Goal: Communication & Community: Answer question/provide support

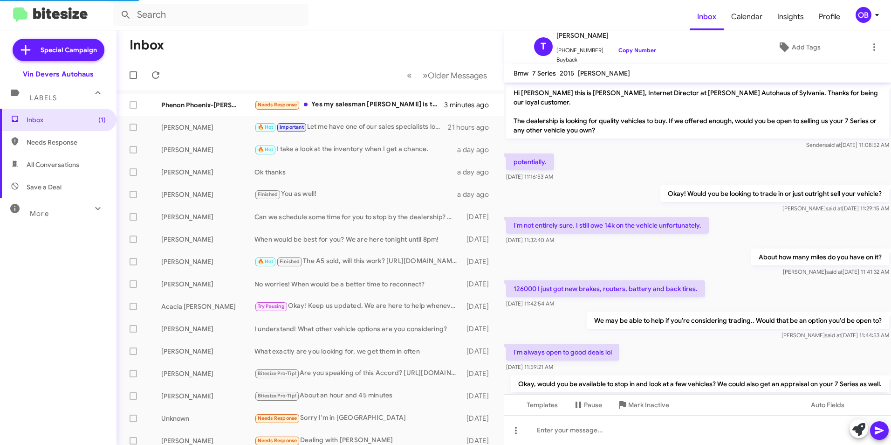
scroll to position [134, 0]
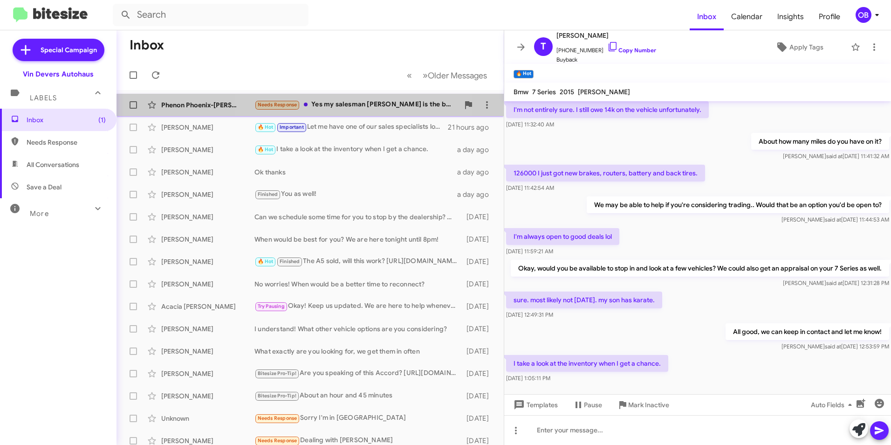
click at [335, 108] on div "Needs Response Yes my salesman [PERSON_NAME] is the best. Struggled to make my …" at bounding box center [357, 104] width 205 height 11
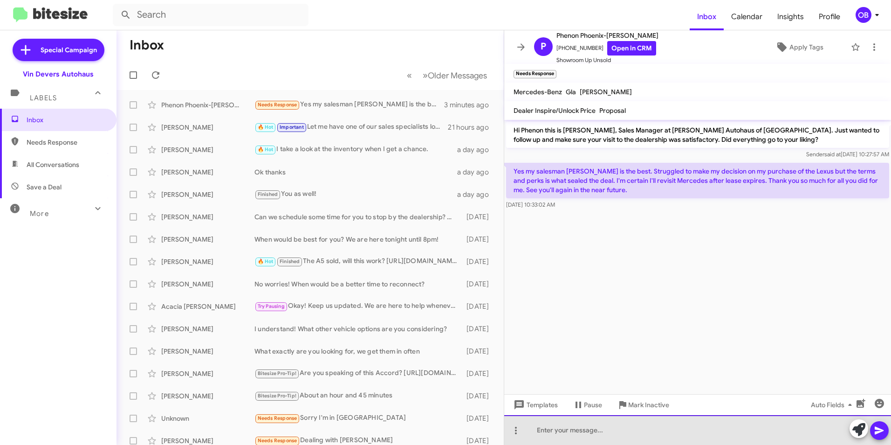
click at [577, 432] on div at bounding box center [697, 430] width 387 height 30
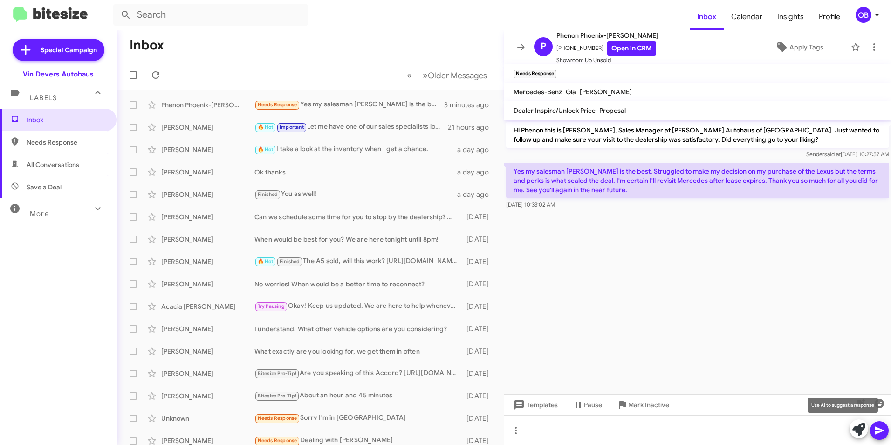
click at [863, 430] on icon at bounding box center [859, 429] width 13 height 13
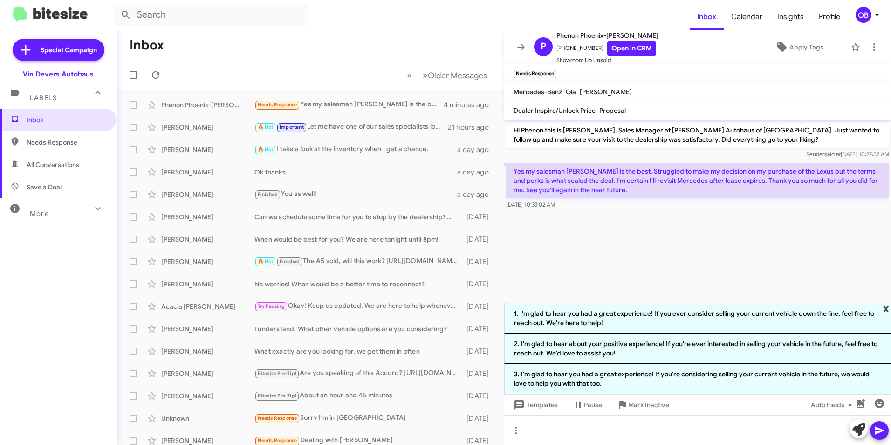
click at [886, 306] on span "x" at bounding box center [886, 308] width 6 height 11
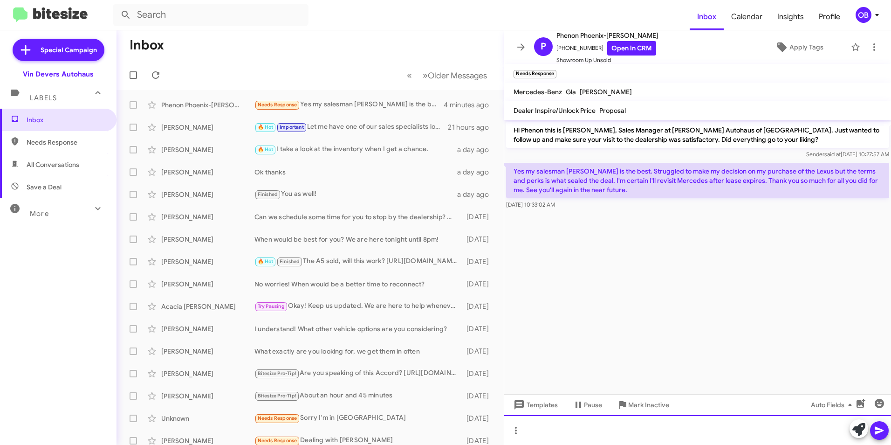
click at [591, 431] on div at bounding box center [697, 430] width 387 height 30
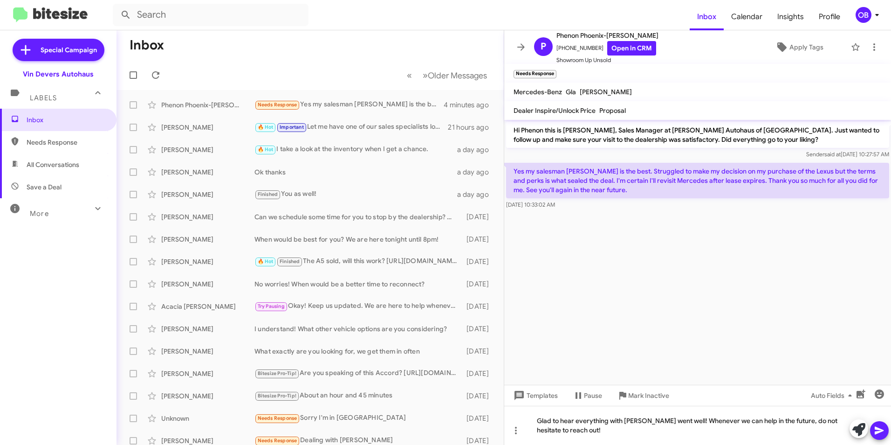
click at [879, 433] on icon at bounding box center [879, 430] width 11 height 11
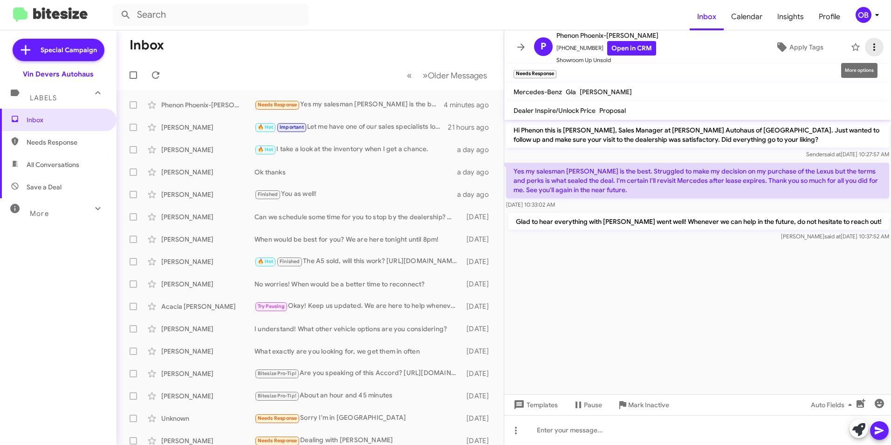
click at [871, 52] on icon at bounding box center [874, 46] width 11 height 11
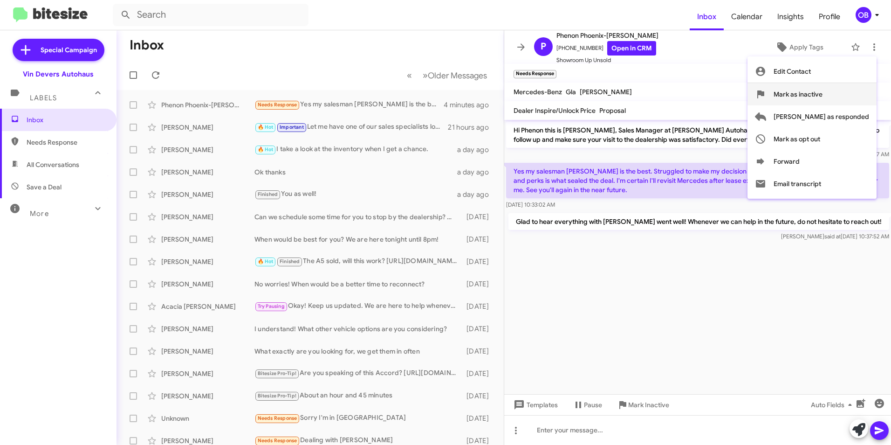
click at [823, 96] on span "Mark as inactive" at bounding box center [798, 94] width 49 height 22
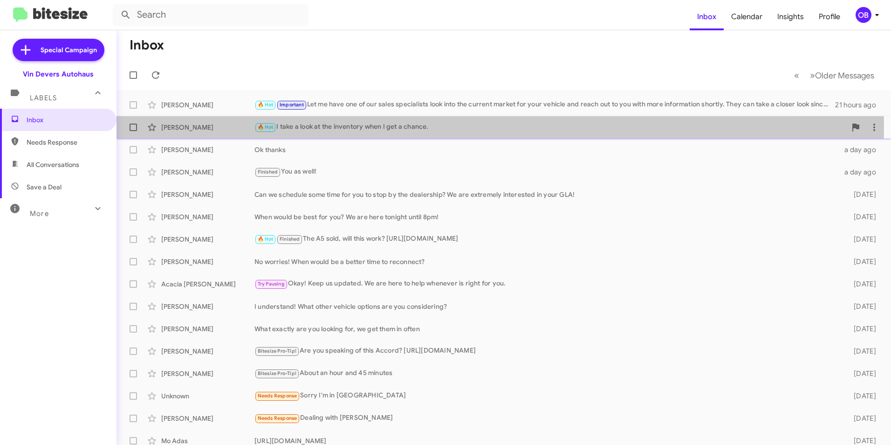
click at [368, 127] on div "🔥 Hot I take a look at the inventory when I get a chance." at bounding box center [551, 127] width 592 height 11
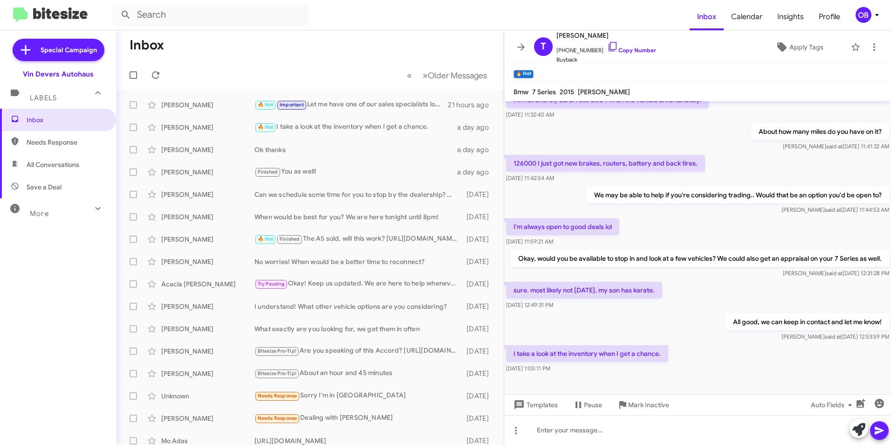
scroll to position [153, 0]
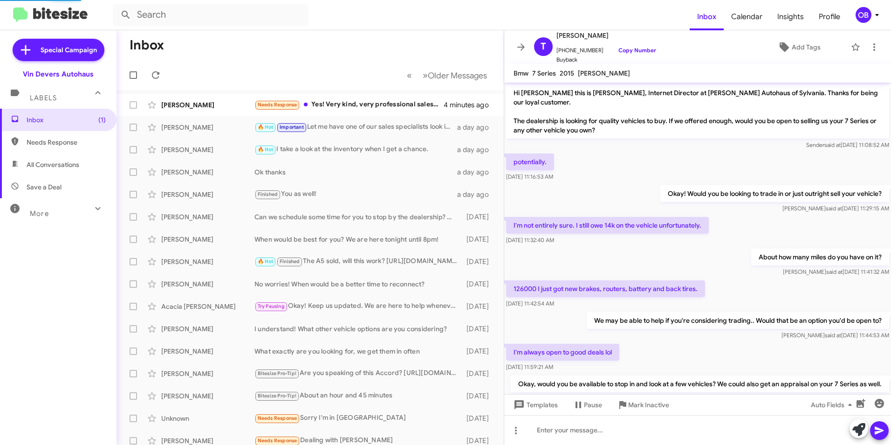
scroll to position [134, 0]
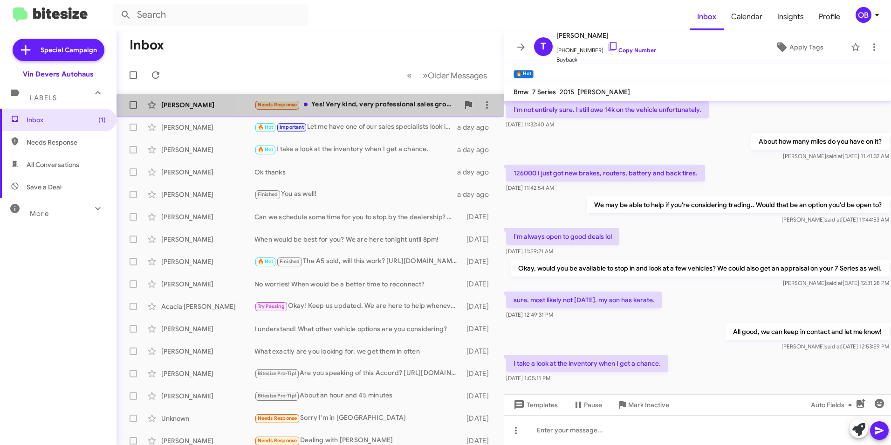
click at [345, 105] on div "Needs Response Yes! Very kind, very professional sales group you have there, in…" at bounding box center [357, 104] width 205 height 11
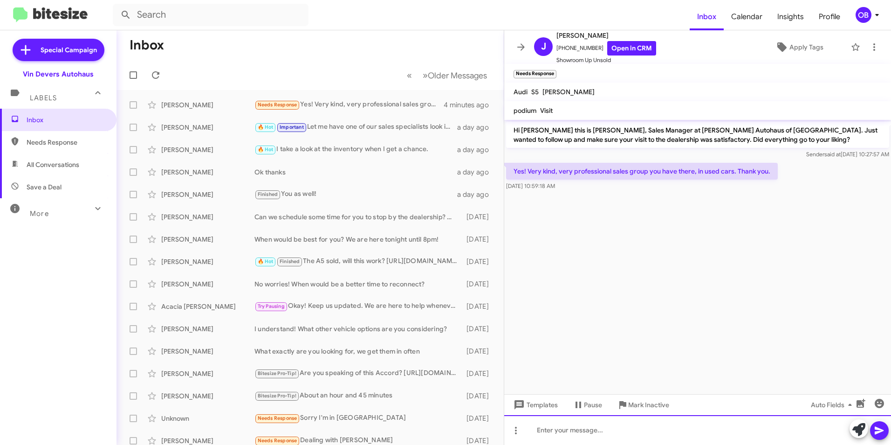
click at [565, 427] on div at bounding box center [697, 430] width 387 height 30
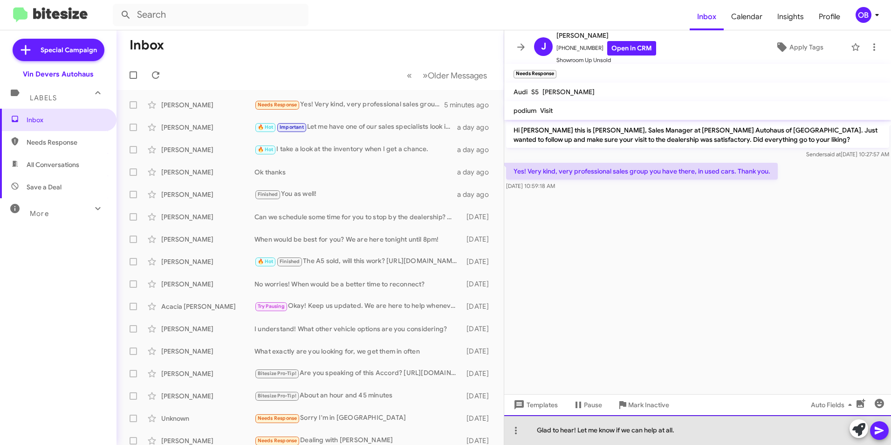
drag, startPoint x: 678, startPoint y: 429, endPoint x: 625, endPoint y: 434, distance: 53.4
click at [625, 434] on div "Glad to hear! Let me know if we can help at all." at bounding box center [697, 430] width 387 height 30
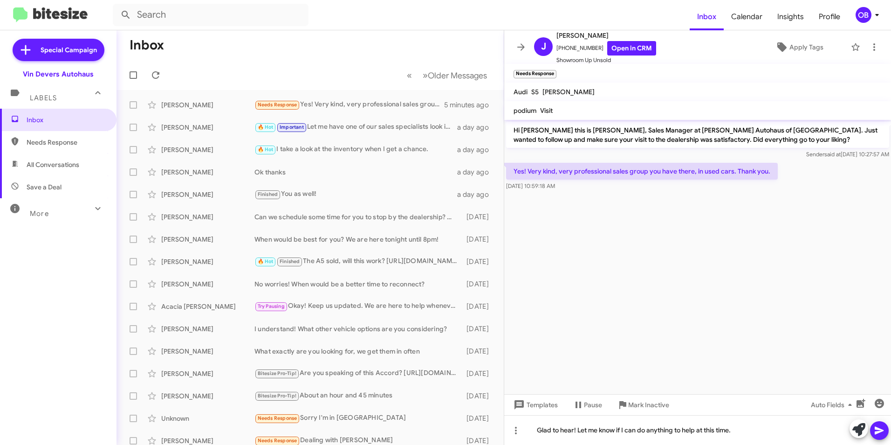
click at [879, 424] on span at bounding box center [879, 430] width 11 height 19
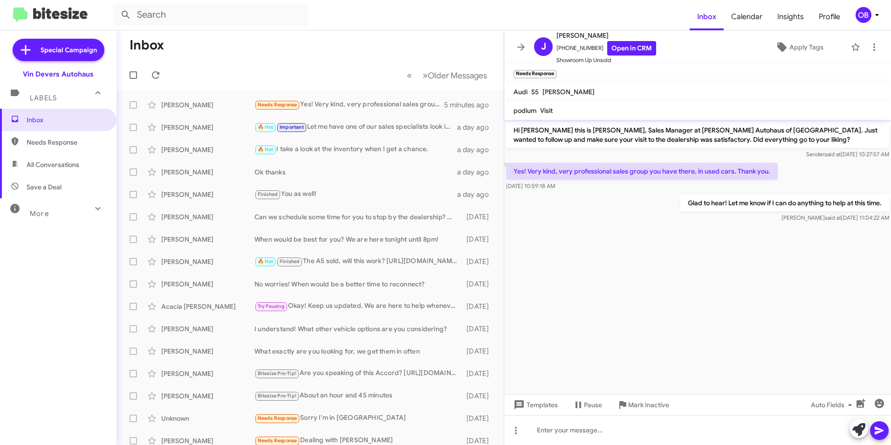
click at [264, 44] on mat-toolbar-row "Inbox" at bounding box center [310, 45] width 387 height 30
click at [53, 161] on span "All Conversations" at bounding box center [53, 164] width 53 height 9
type input "in:all-conversations"
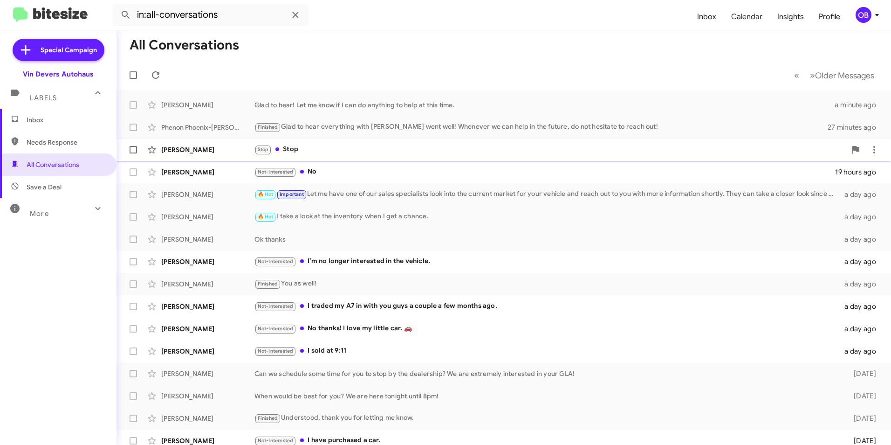
click at [335, 152] on div "Stop Stop" at bounding box center [551, 149] width 592 height 11
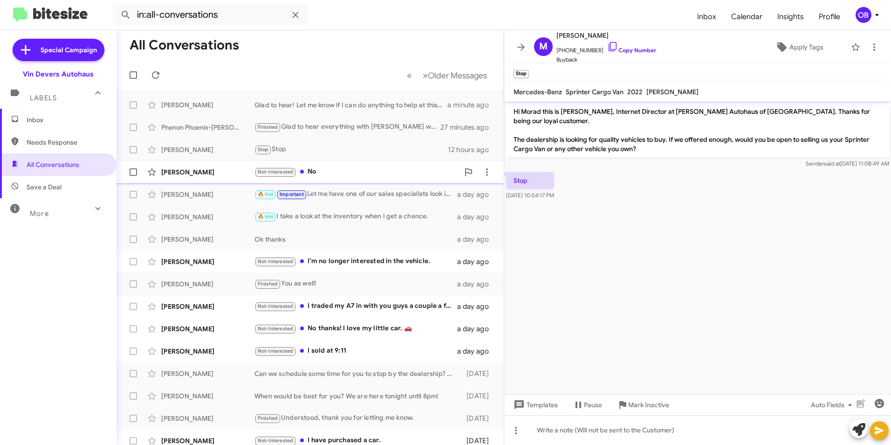
click at [323, 168] on div "Not-Interested No" at bounding box center [357, 171] width 205 height 11
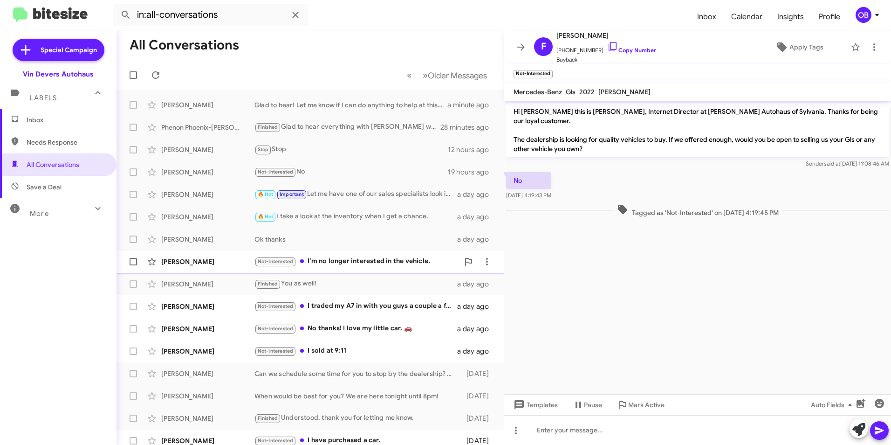
click at [377, 259] on div "Not-Interested I’m no longer interested in the vehicle." at bounding box center [357, 261] width 205 height 11
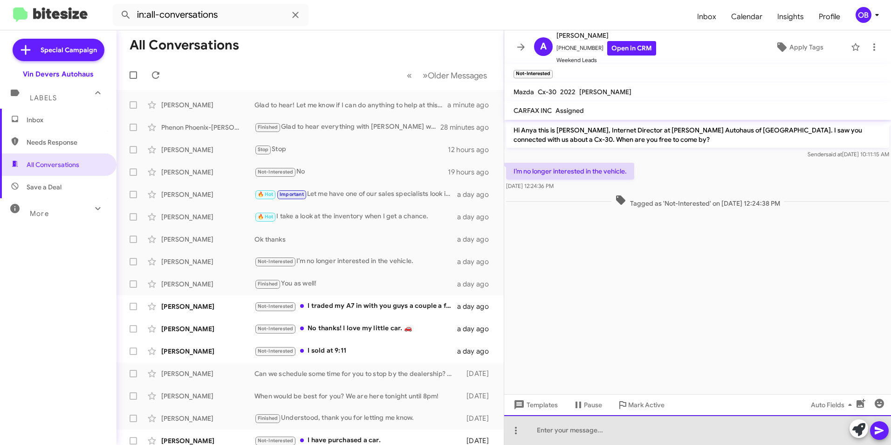
click at [578, 421] on div at bounding box center [697, 430] width 387 height 30
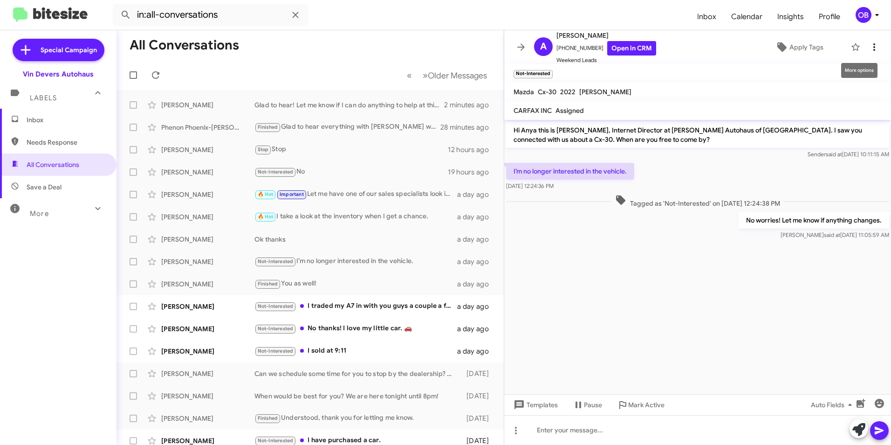
click at [869, 43] on icon at bounding box center [874, 46] width 11 height 11
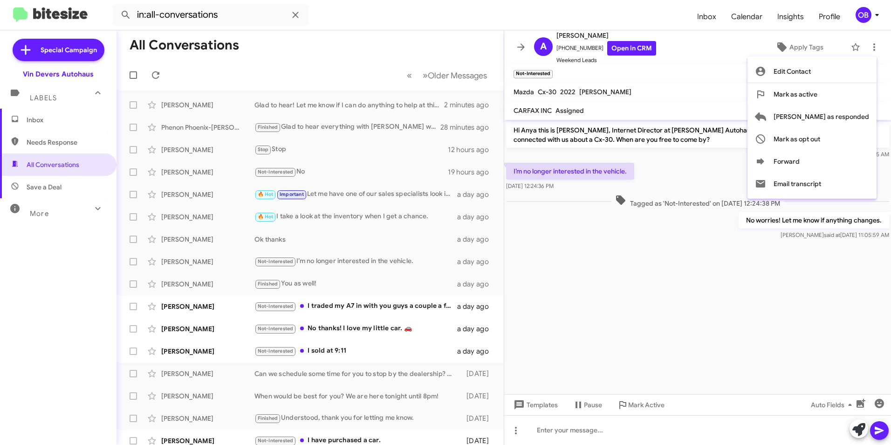
click at [630, 240] on div at bounding box center [445, 222] width 891 height 445
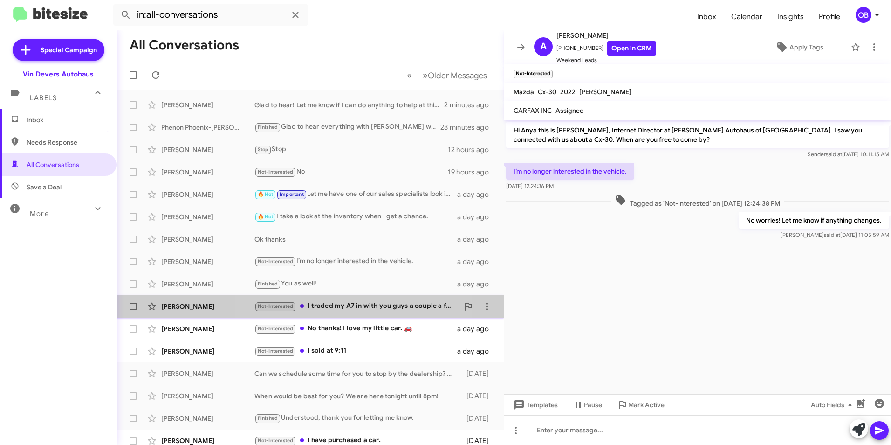
click at [364, 307] on div "Not-Interested I traded my A7 in with you guys a couple a few months ago." at bounding box center [357, 306] width 205 height 11
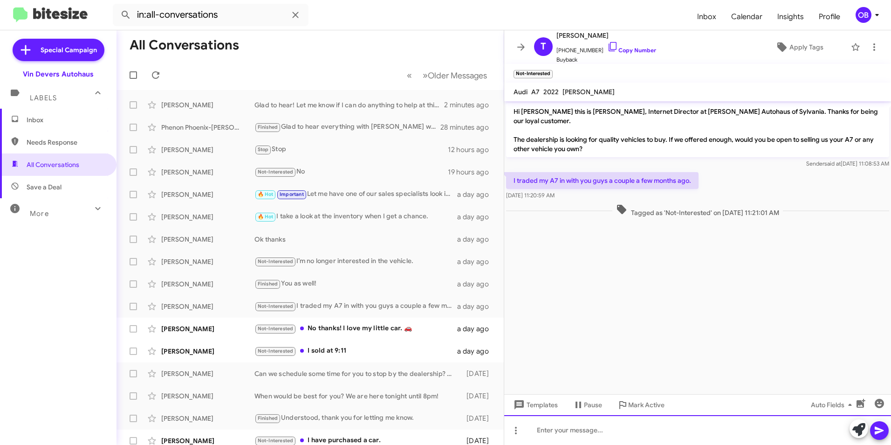
click at [540, 434] on div at bounding box center [697, 430] width 387 height 30
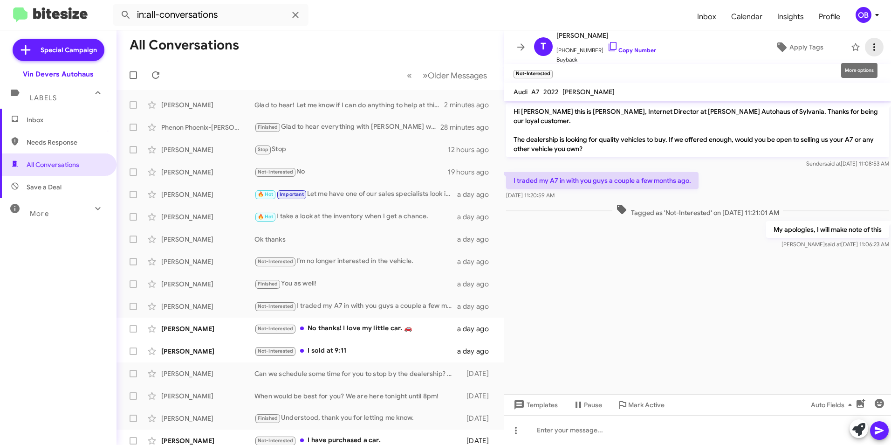
click at [869, 46] on icon at bounding box center [874, 46] width 11 height 11
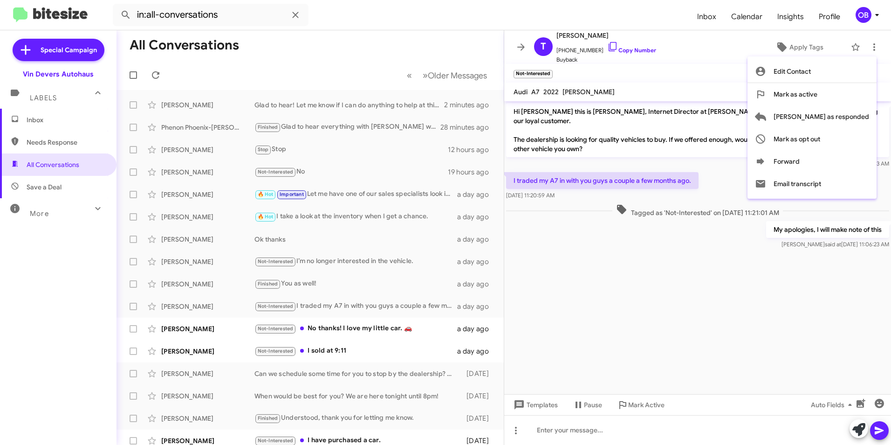
click at [669, 243] on div at bounding box center [445, 222] width 891 height 445
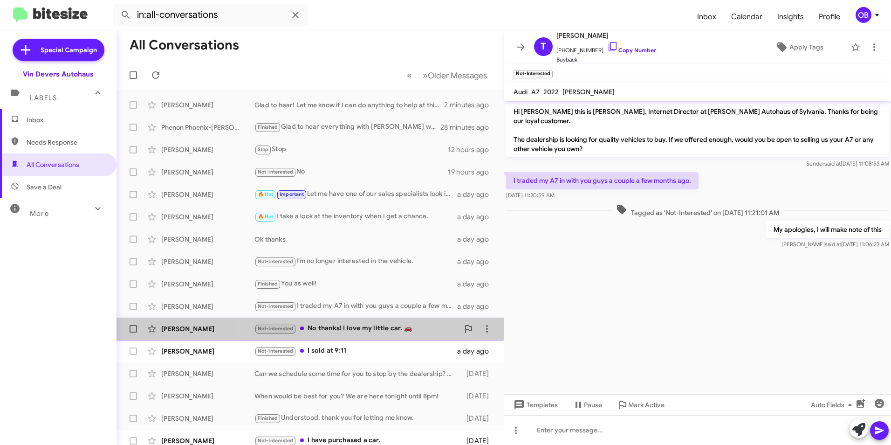
click at [346, 332] on div "Not-Interested No thanks! I love my little car. 🚗" at bounding box center [357, 328] width 205 height 11
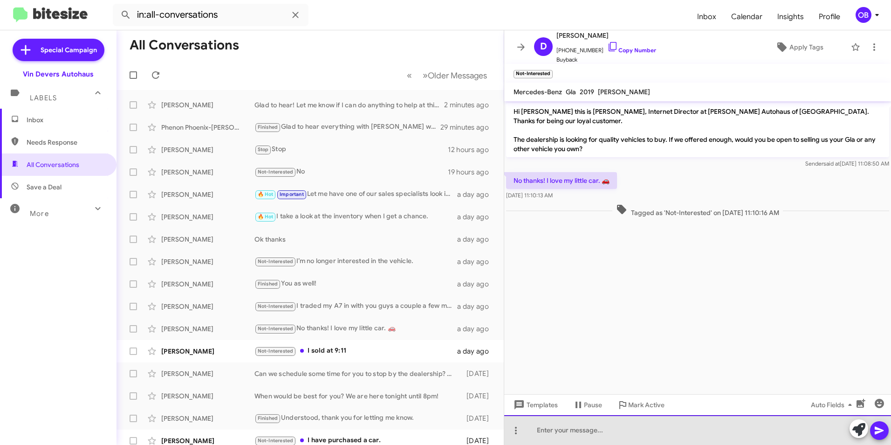
click at [579, 430] on div at bounding box center [697, 430] width 387 height 30
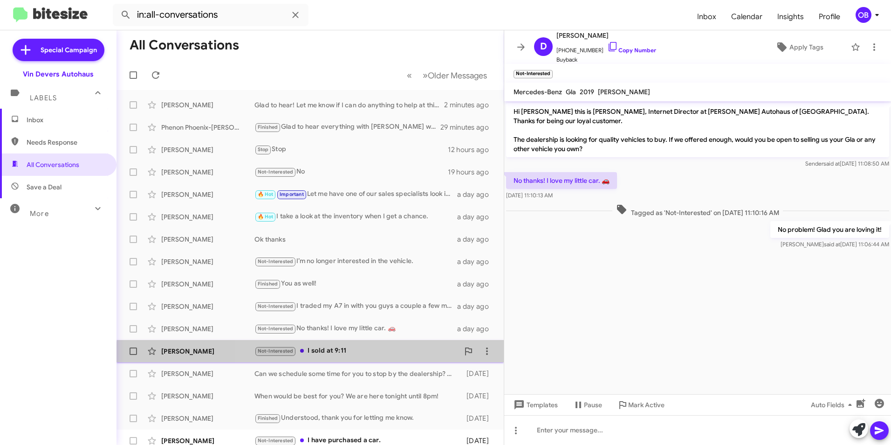
click at [376, 357] on div "Joseph Sofo Not-Interested I sold at 9:11 a day ago" at bounding box center [310, 351] width 372 height 19
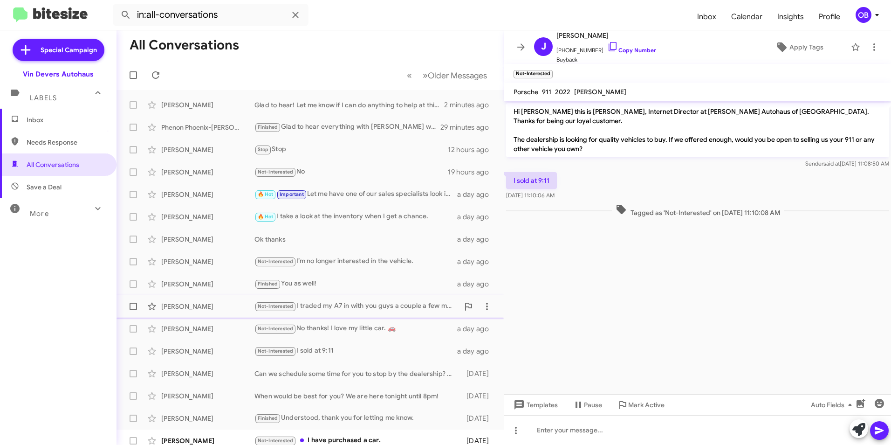
scroll to position [47, 0]
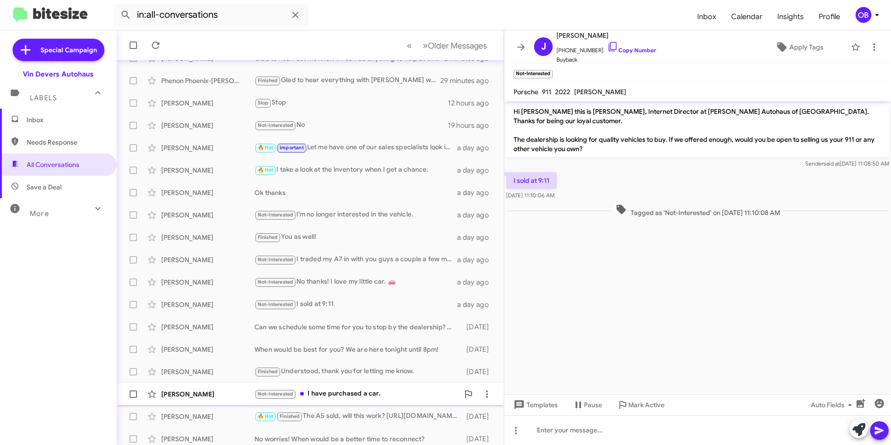
click at [333, 388] on div "Not-Interested I have purchased a car." at bounding box center [357, 393] width 205 height 11
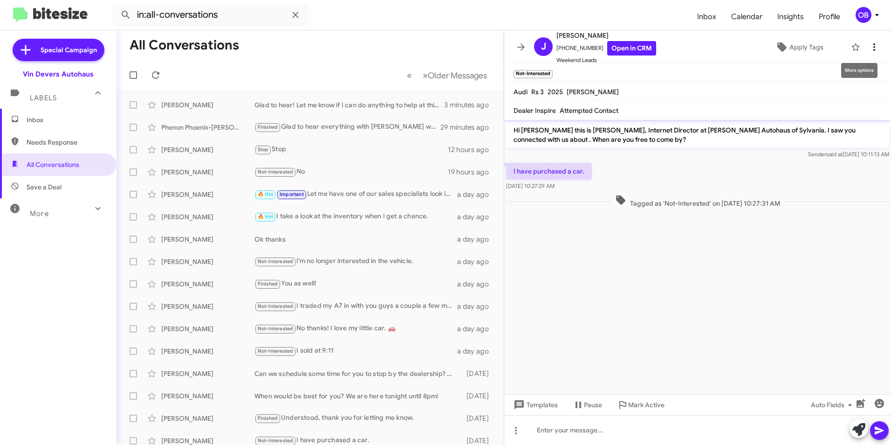
click at [869, 42] on icon at bounding box center [874, 46] width 11 height 11
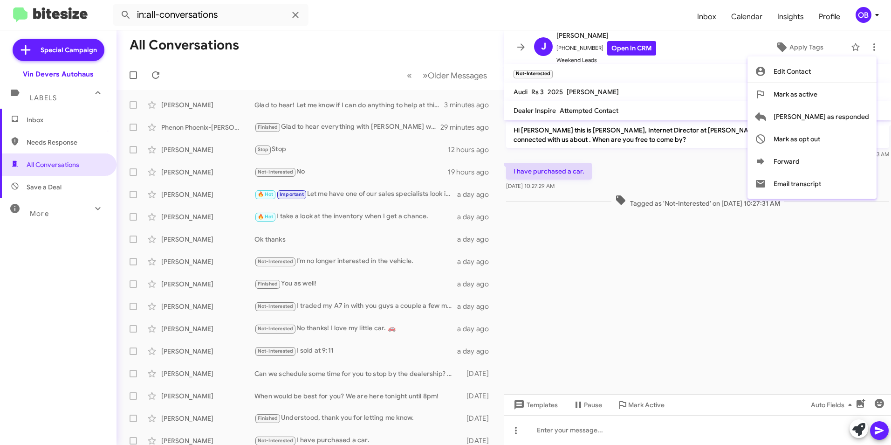
click at [713, 262] on div at bounding box center [445, 222] width 891 height 445
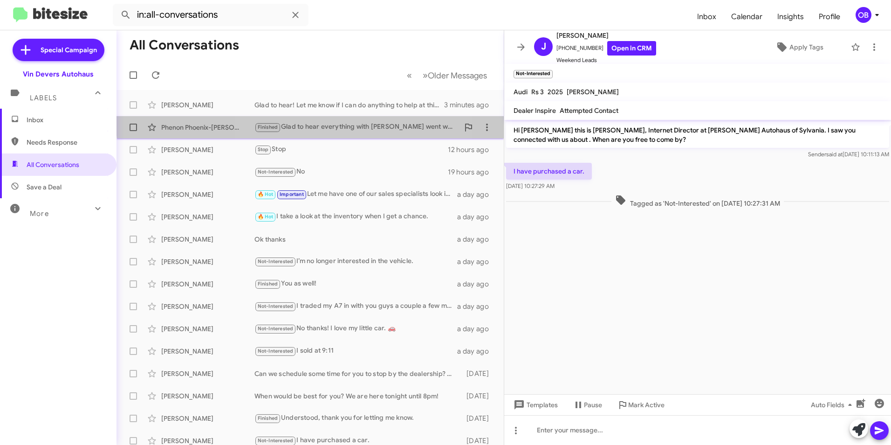
click at [330, 122] on div "Finished Glad to hear everything with John went well! Whenever we can help in t…" at bounding box center [357, 127] width 205 height 11
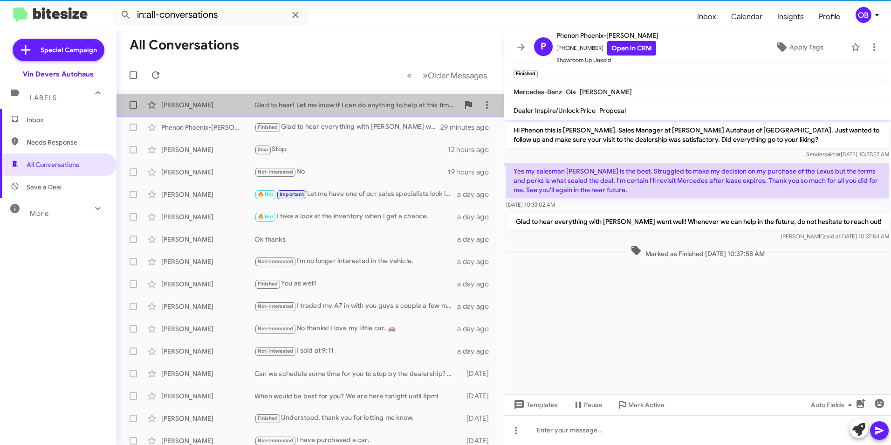
click at [339, 103] on div "Glad to hear! Let me know if I can do anything to help at this time." at bounding box center [357, 104] width 205 height 9
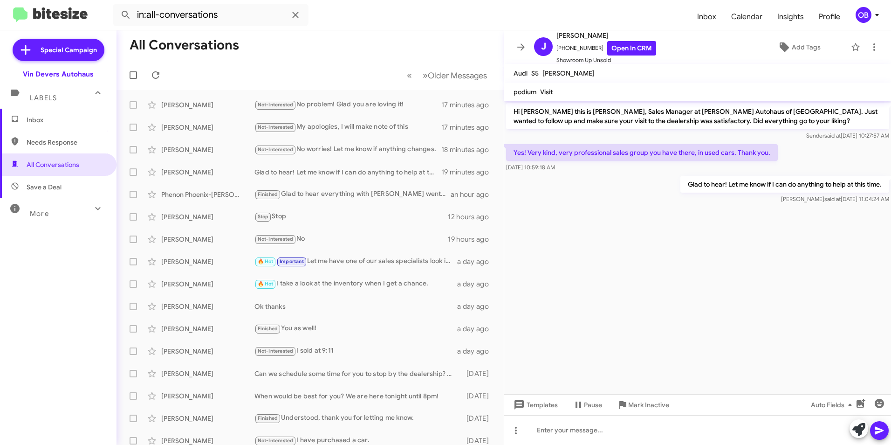
click at [62, 205] on div "More" at bounding box center [48, 209] width 83 height 17
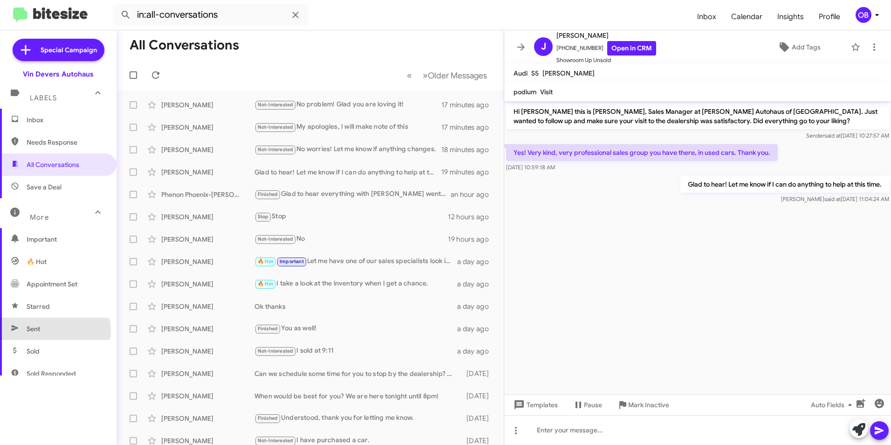
click at [41, 331] on span "Sent" at bounding box center [58, 328] width 117 height 22
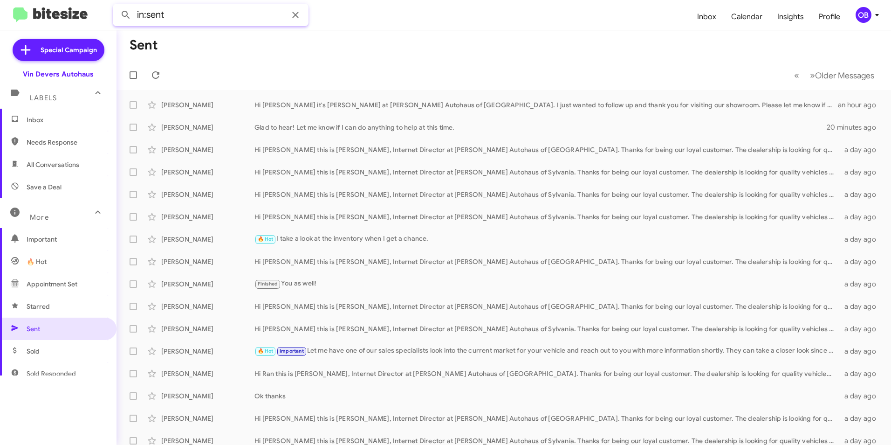
click at [200, 10] on input "in:sent" at bounding box center [211, 15] width 196 height 22
type input "in:sent sherry"
click at [117, 6] on button at bounding box center [126, 15] width 19 height 19
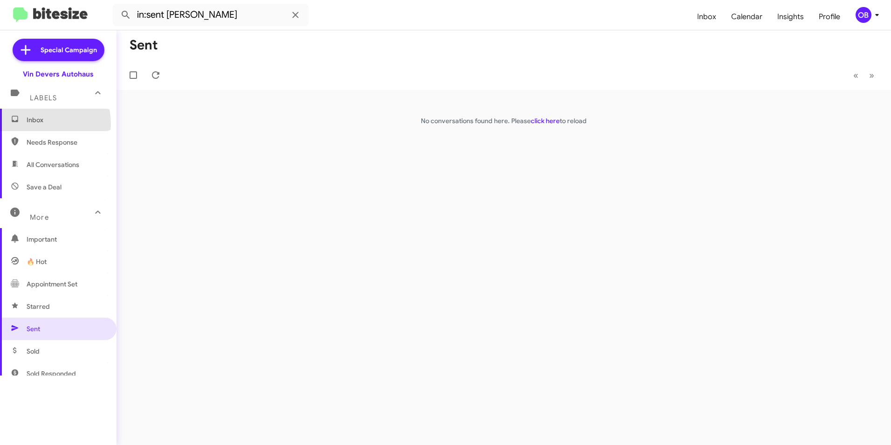
click at [32, 124] on span "Inbox" at bounding box center [66, 119] width 79 height 9
